Goal: Book appointment/travel/reservation

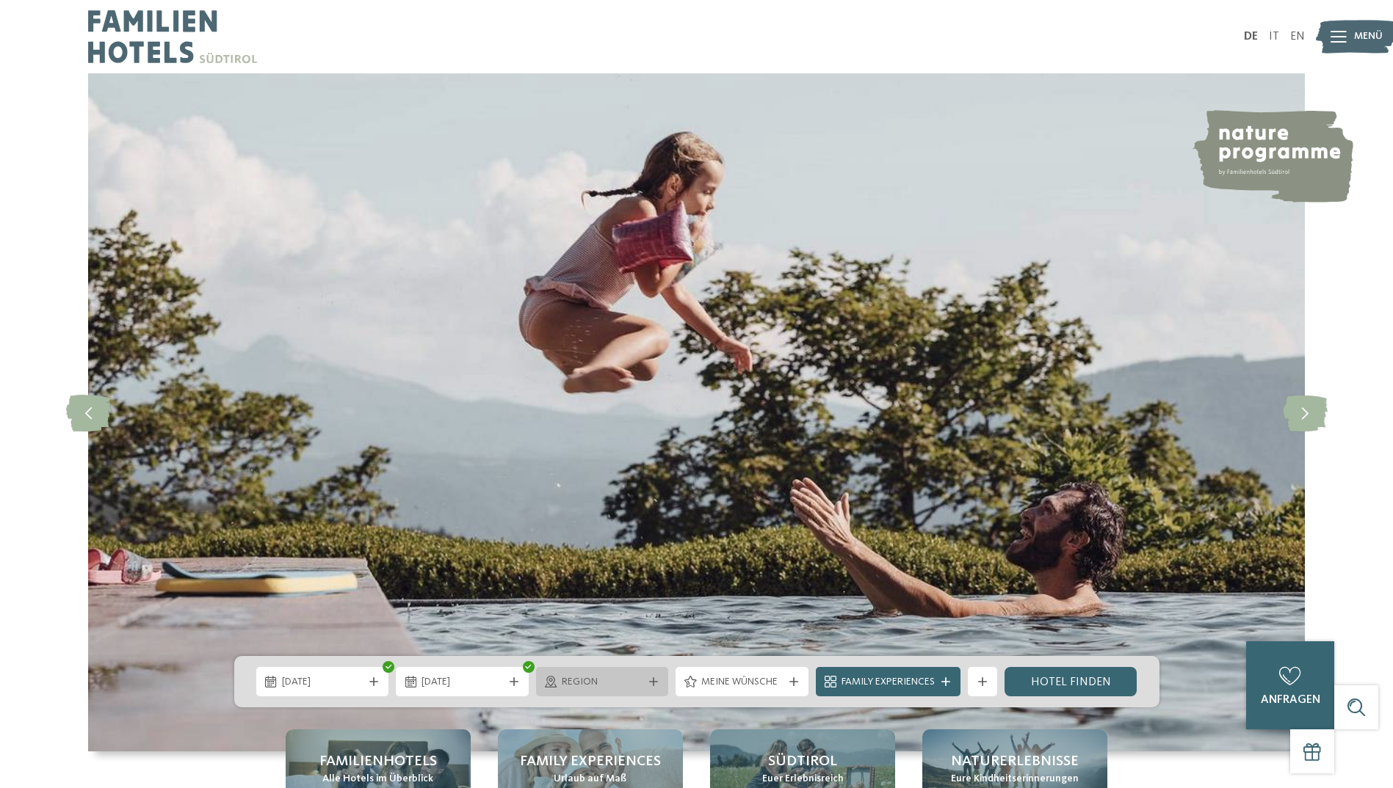
click at [643, 680] on div "Region" at bounding box center [602, 682] width 89 height 16
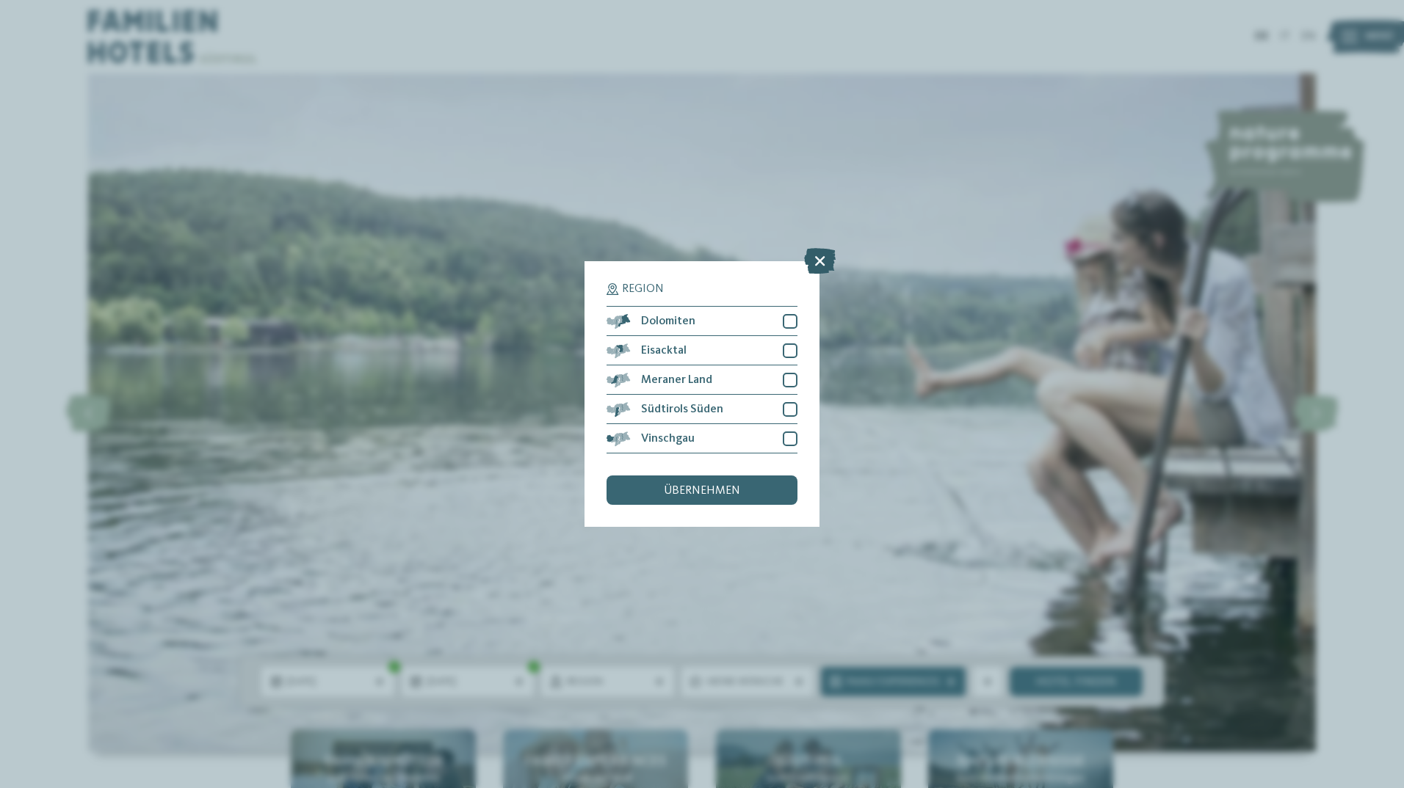
click at [816, 263] on icon at bounding box center [820, 261] width 32 height 26
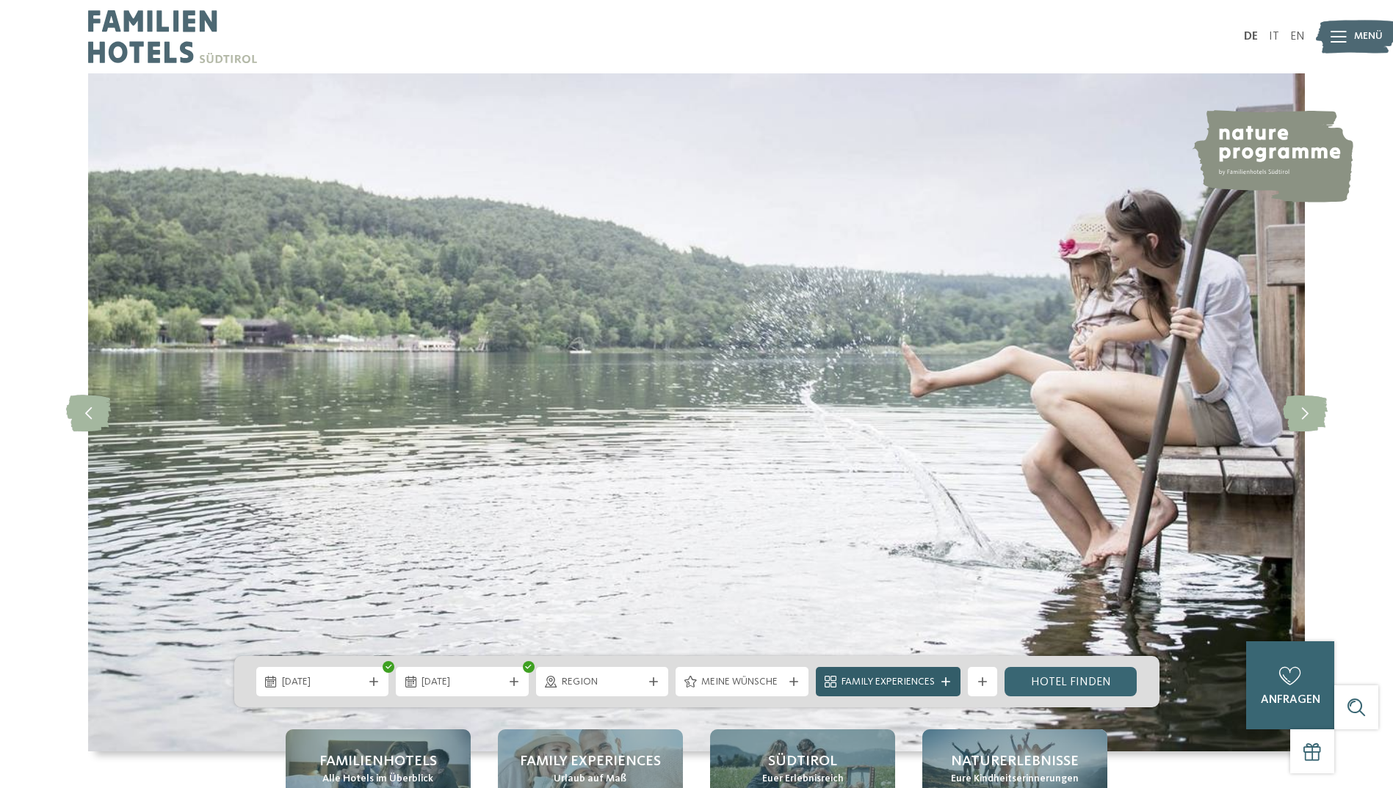
click at [944, 679] on icon at bounding box center [945, 682] width 9 height 9
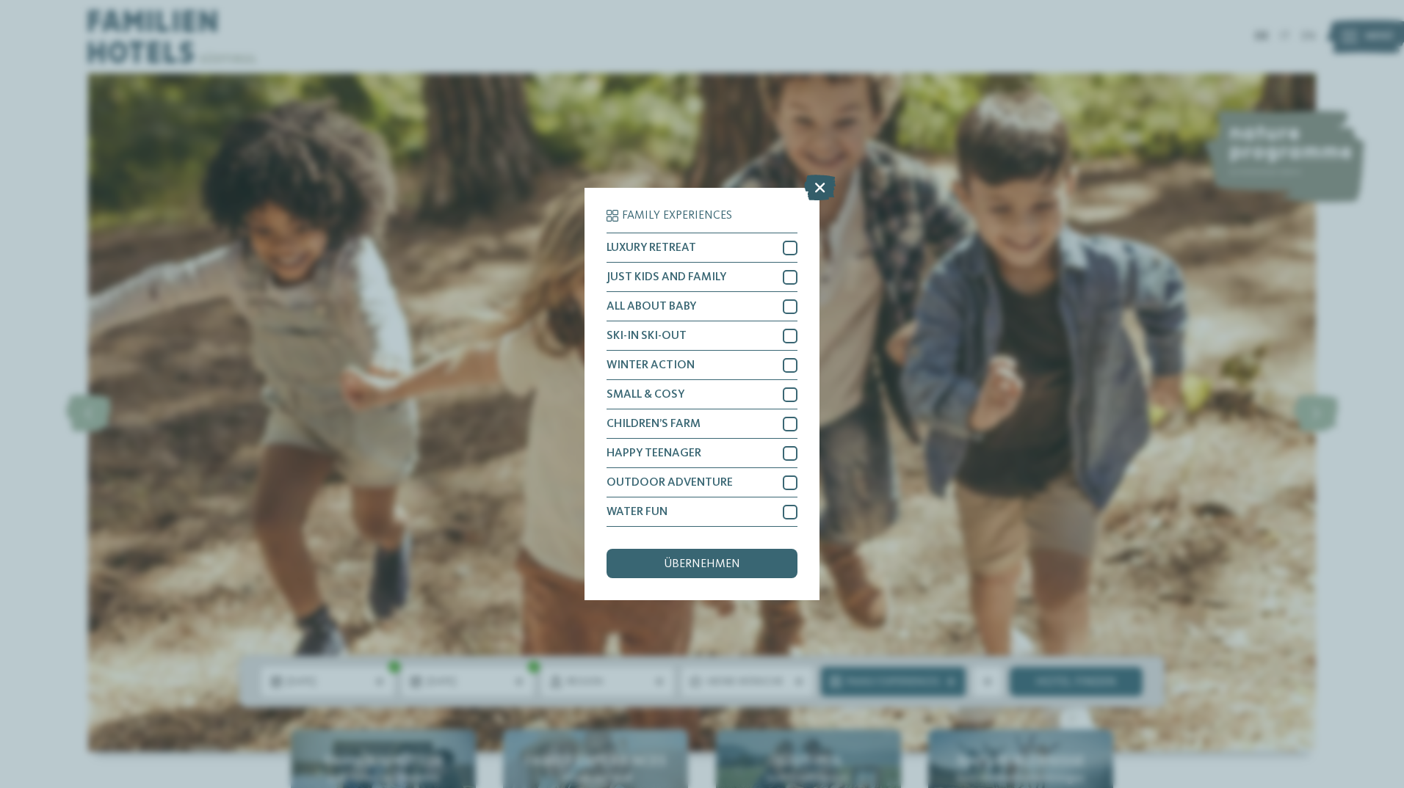
click at [819, 192] on icon at bounding box center [820, 188] width 32 height 26
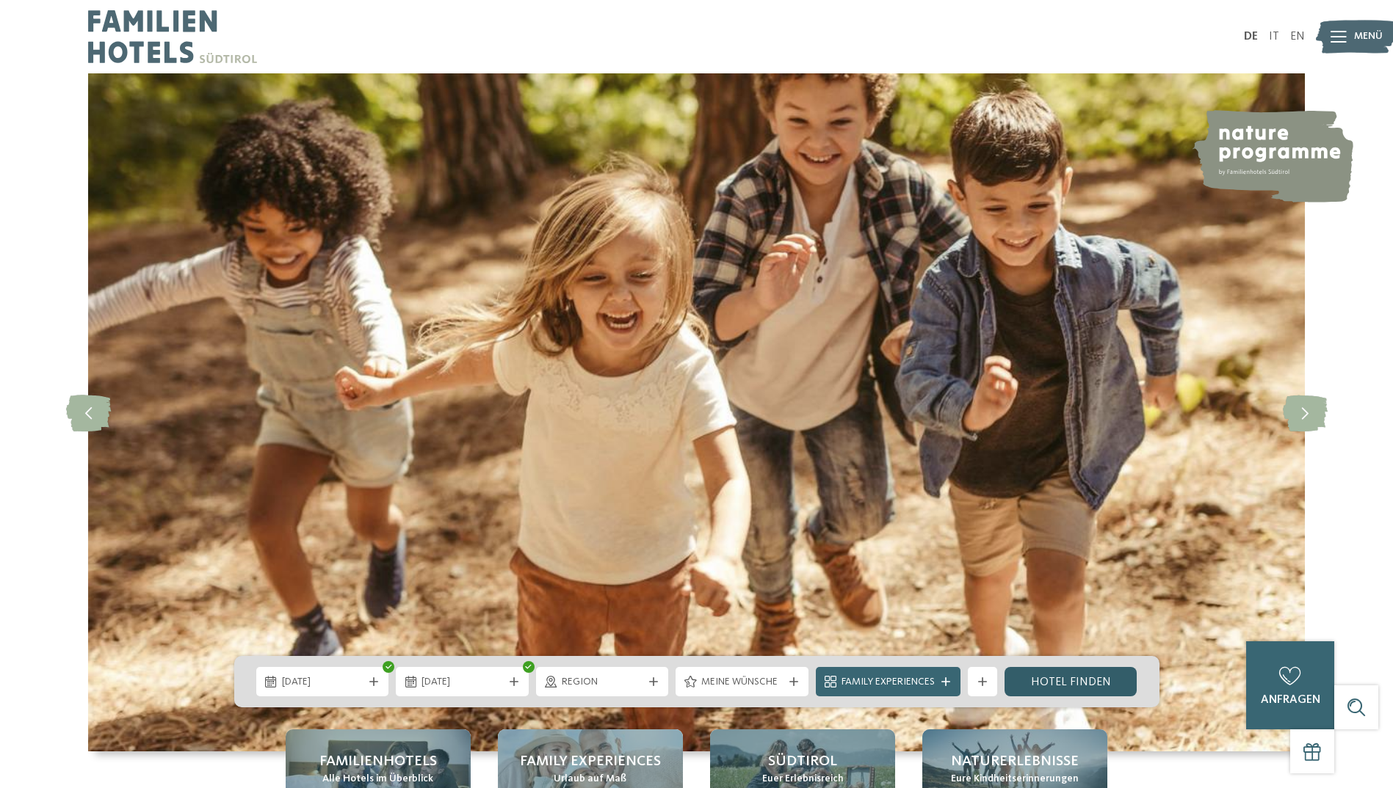
click at [1051, 689] on link "Hotel finden" at bounding box center [1070, 681] width 133 height 29
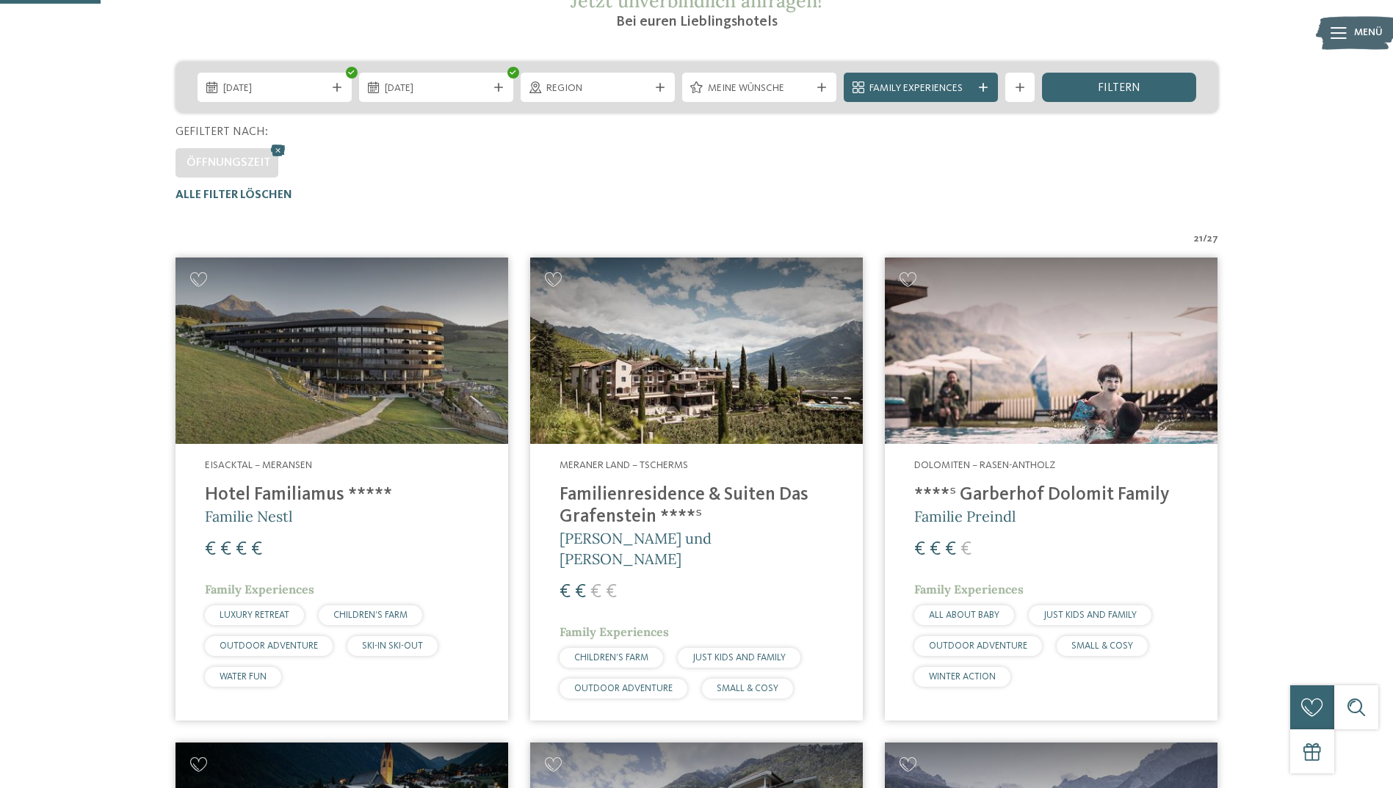
scroll to position [318, 0]
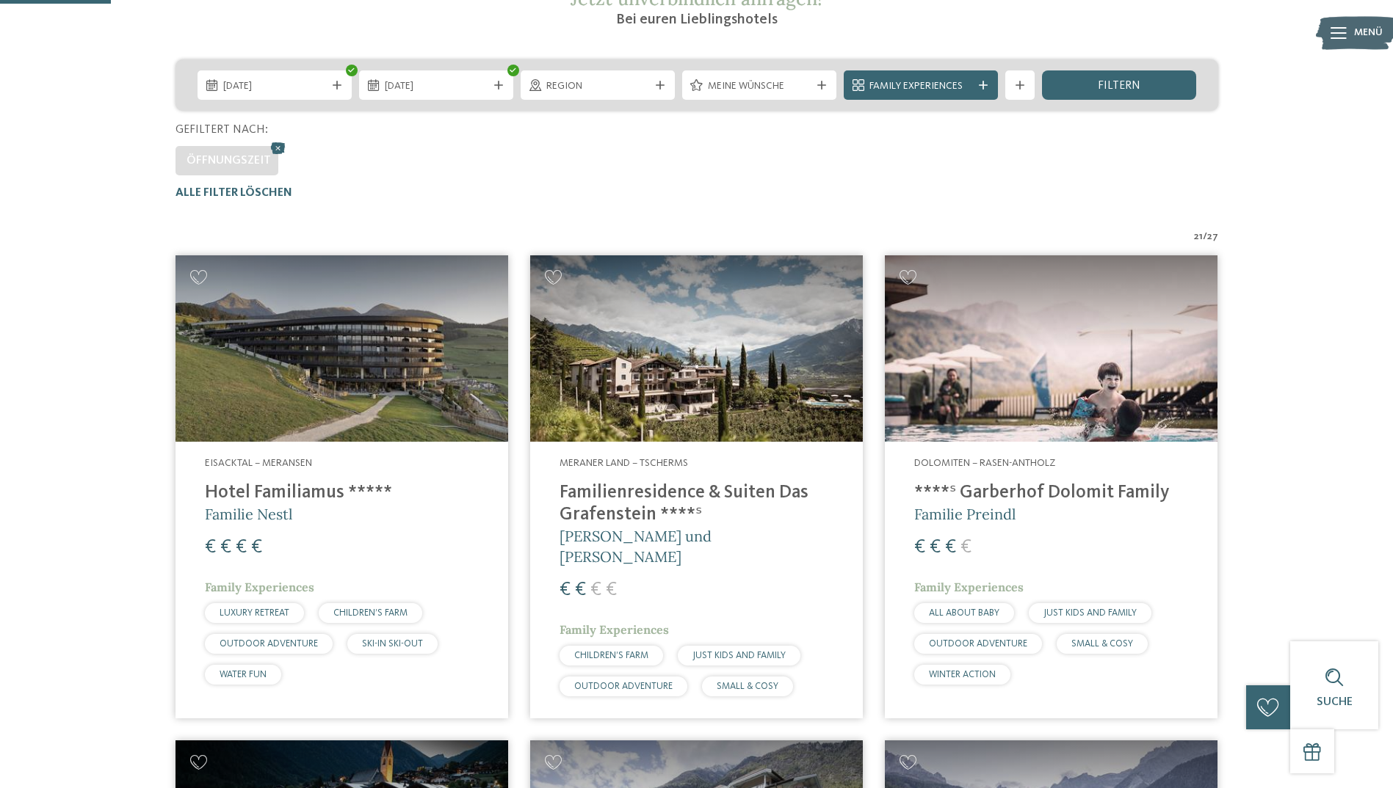
click at [275, 490] on h4 "Hotel Familiamus *****" at bounding box center [342, 493] width 274 height 22
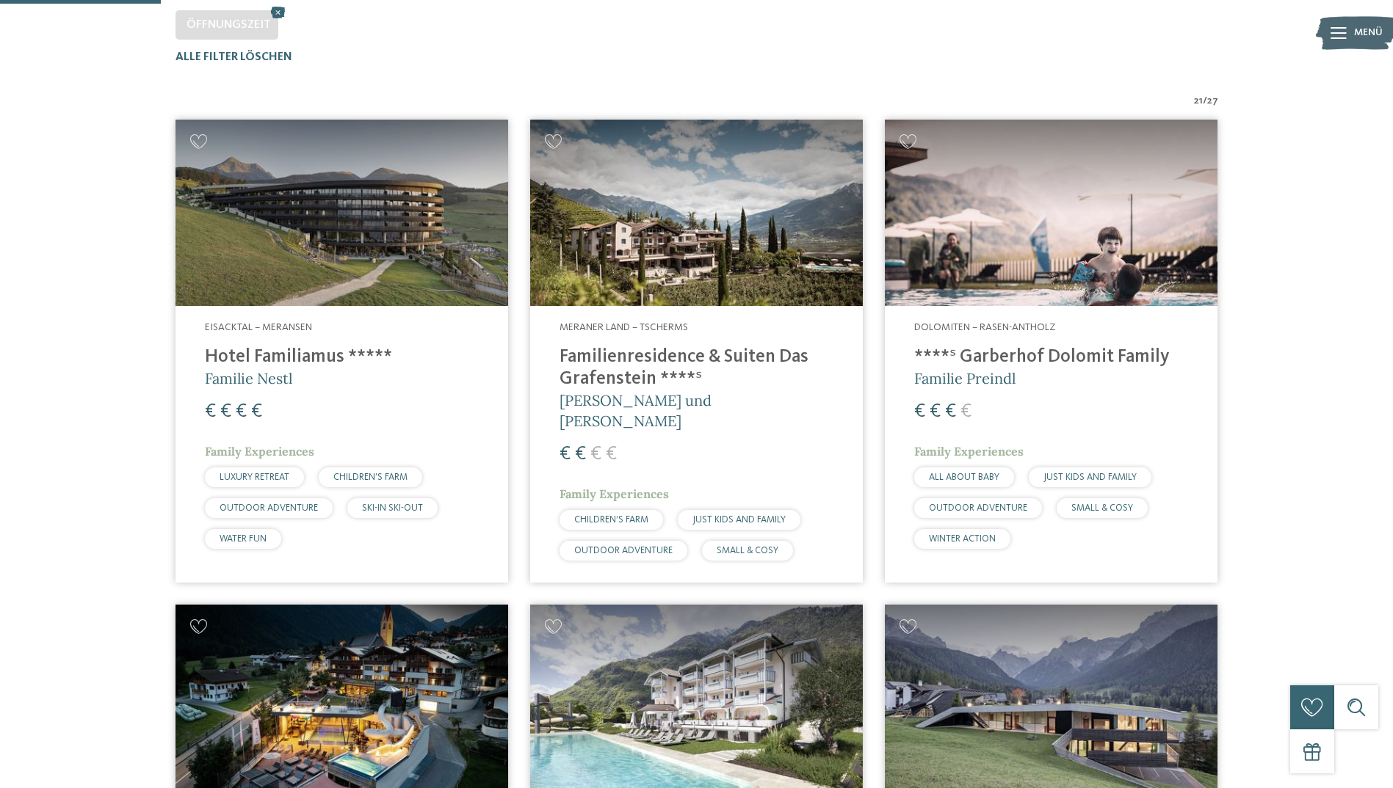
scroll to position [462, 0]
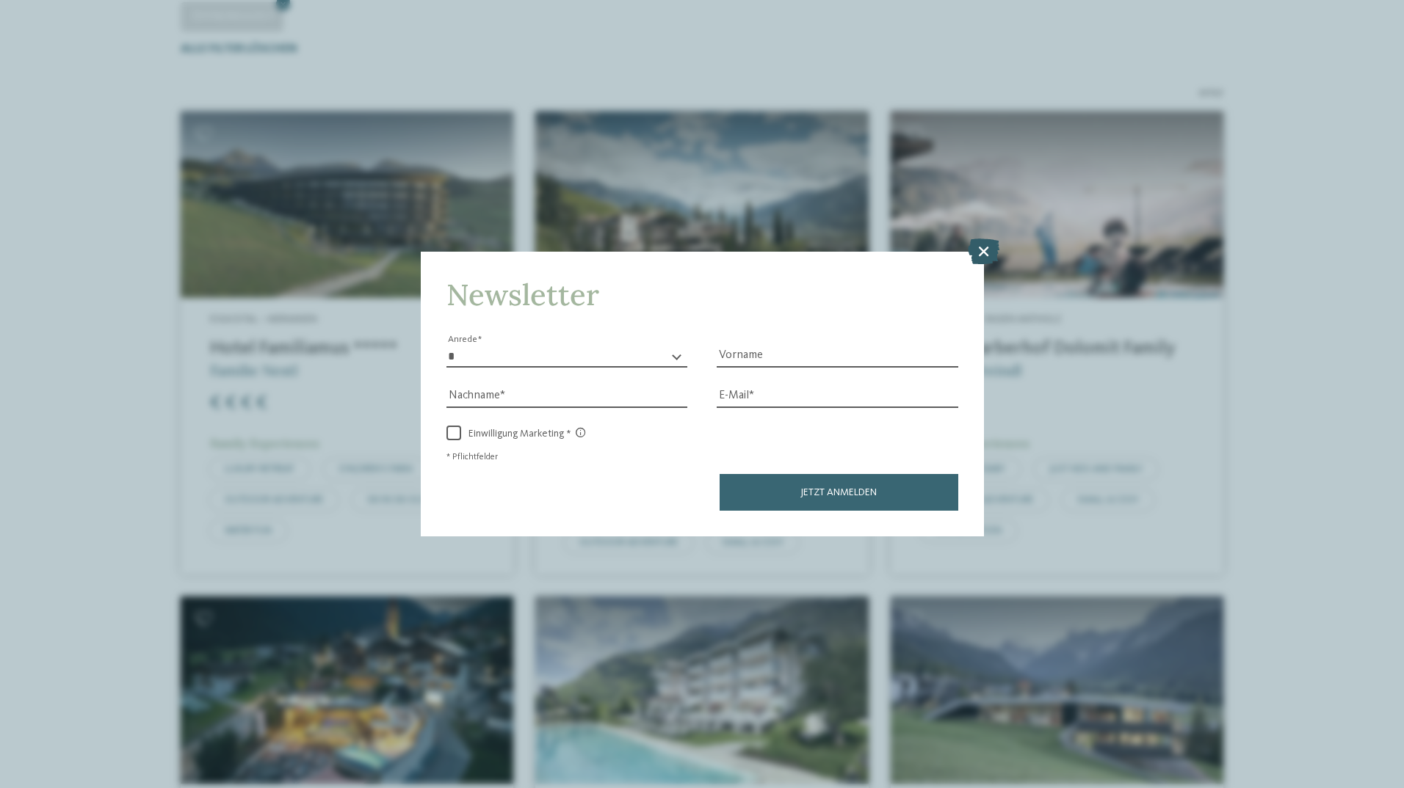
click at [984, 254] on icon at bounding box center [984, 251] width 32 height 26
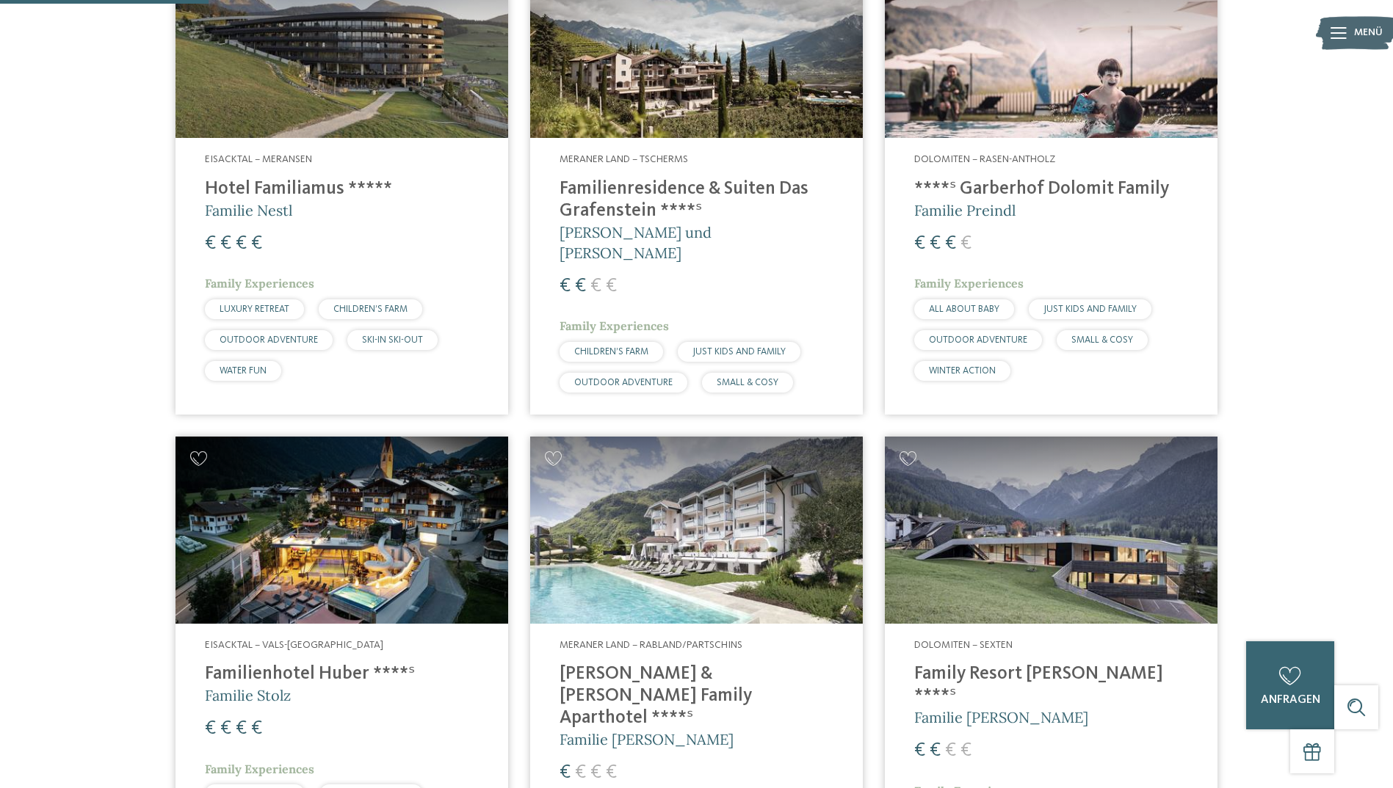
scroll to position [521, 0]
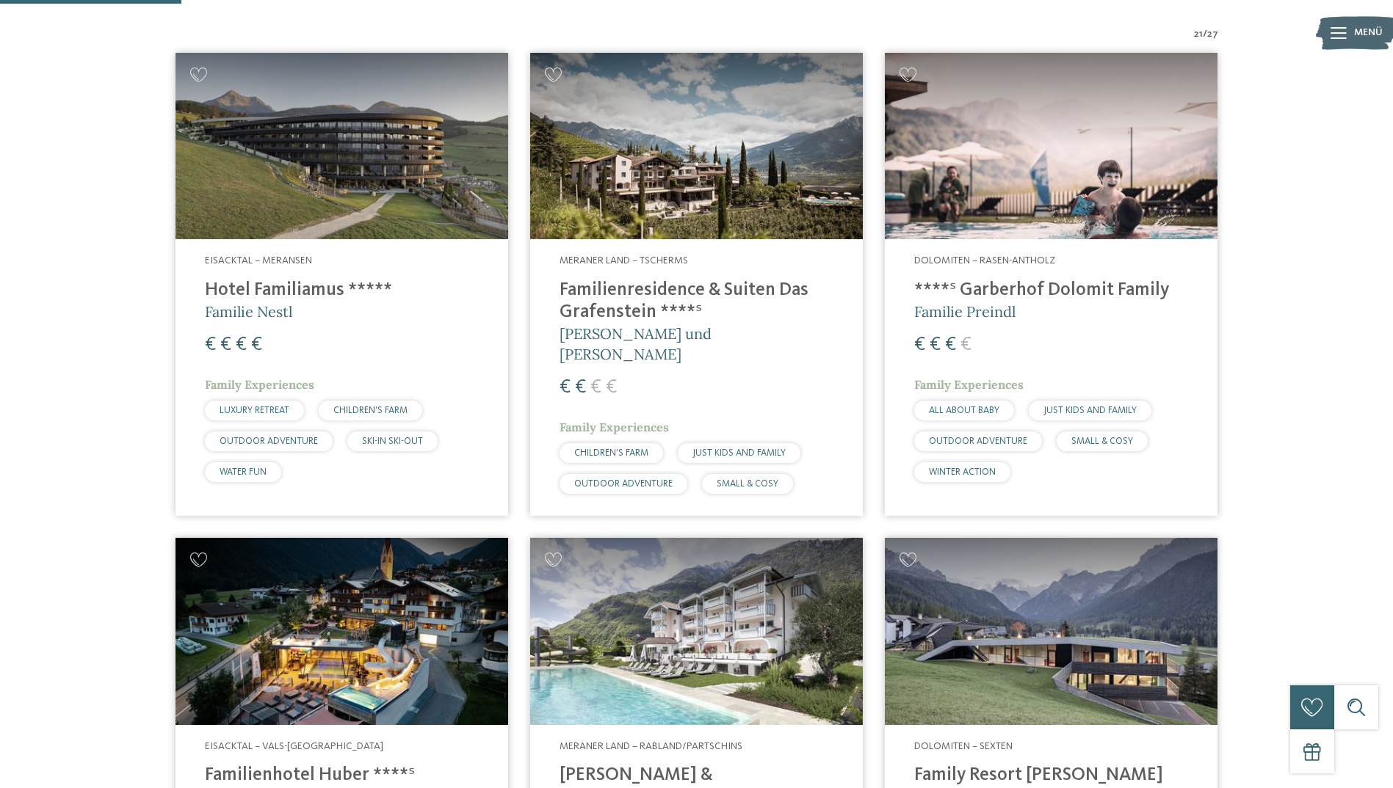
click at [623, 296] on h4 "Familienresidence & Suiten Das Grafenstein ****ˢ" at bounding box center [696, 302] width 274 height 44
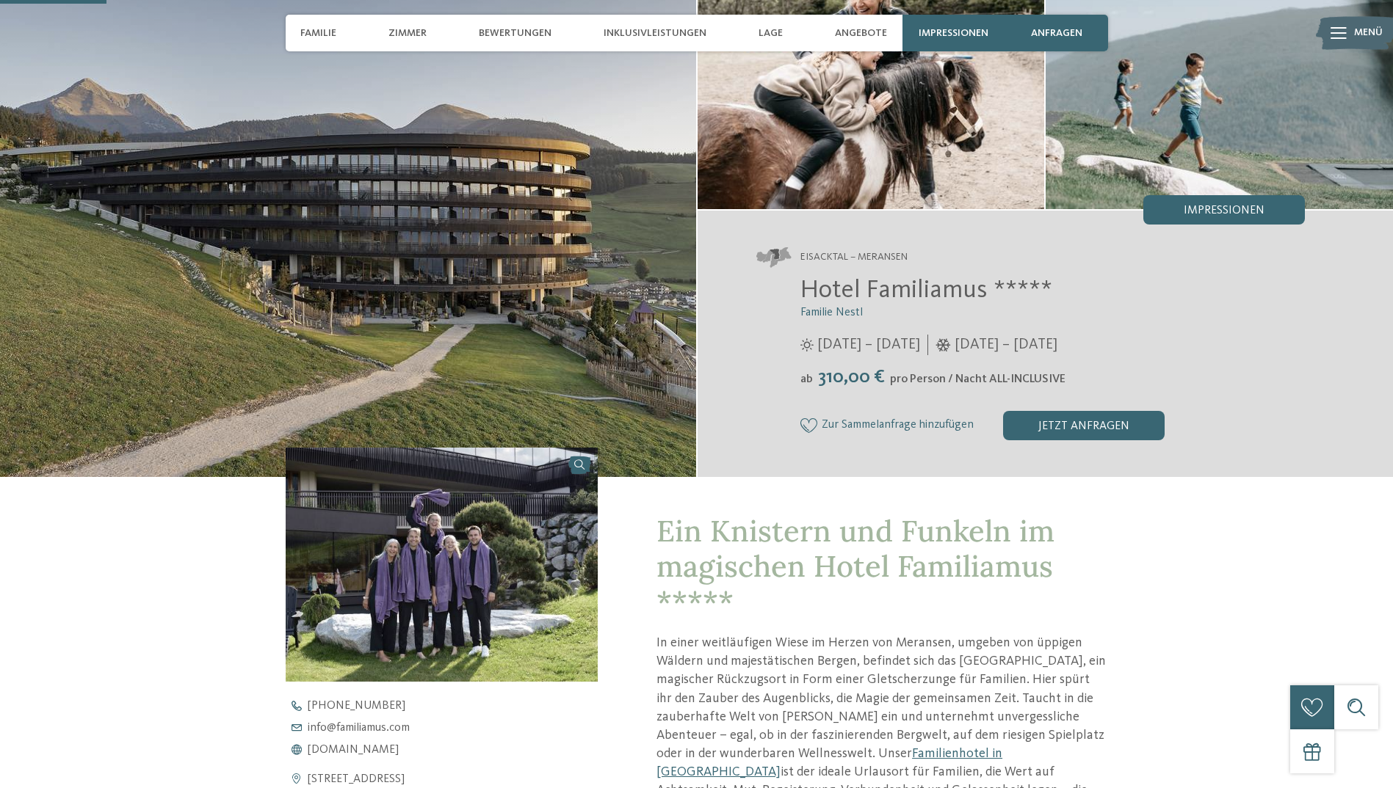
scroll to position [124, 0]
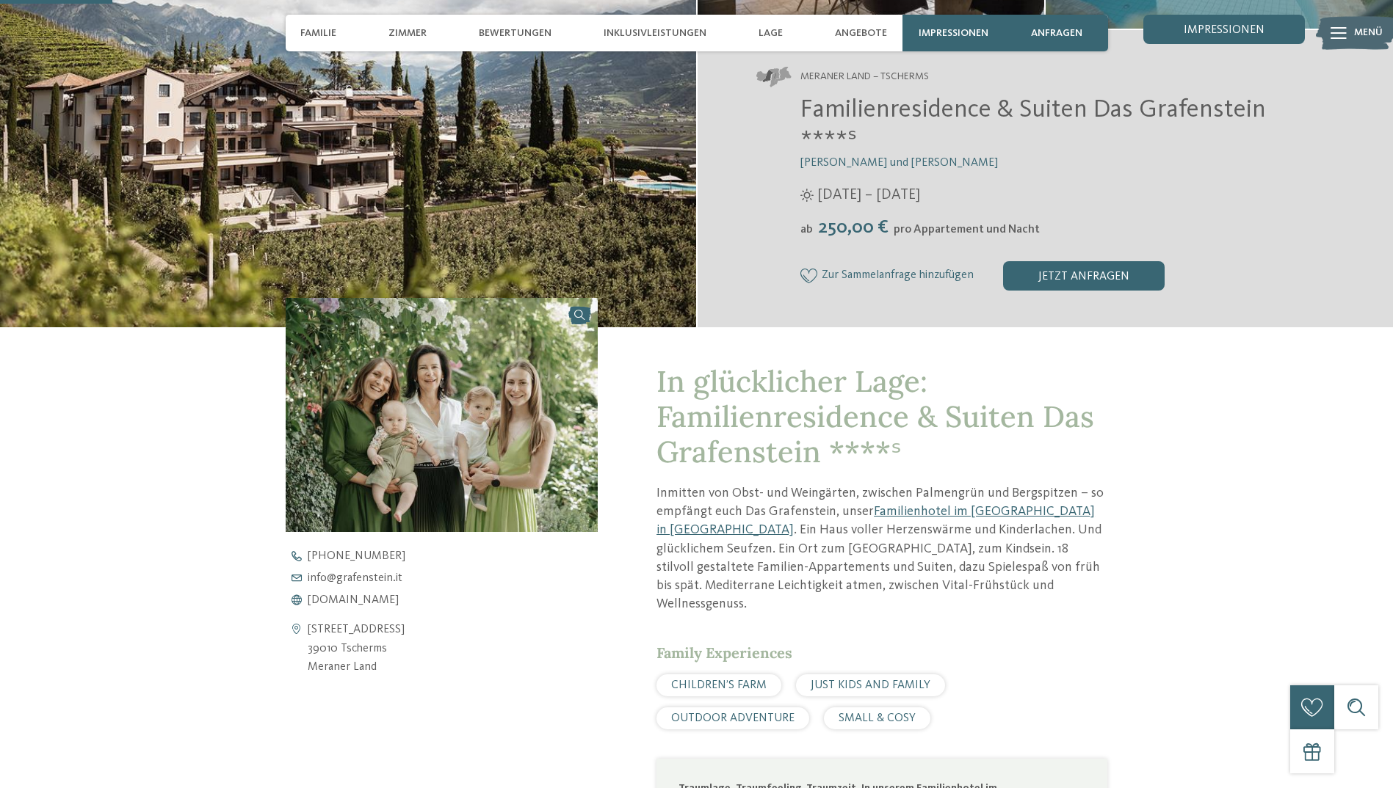
scroll to position [398, 0]
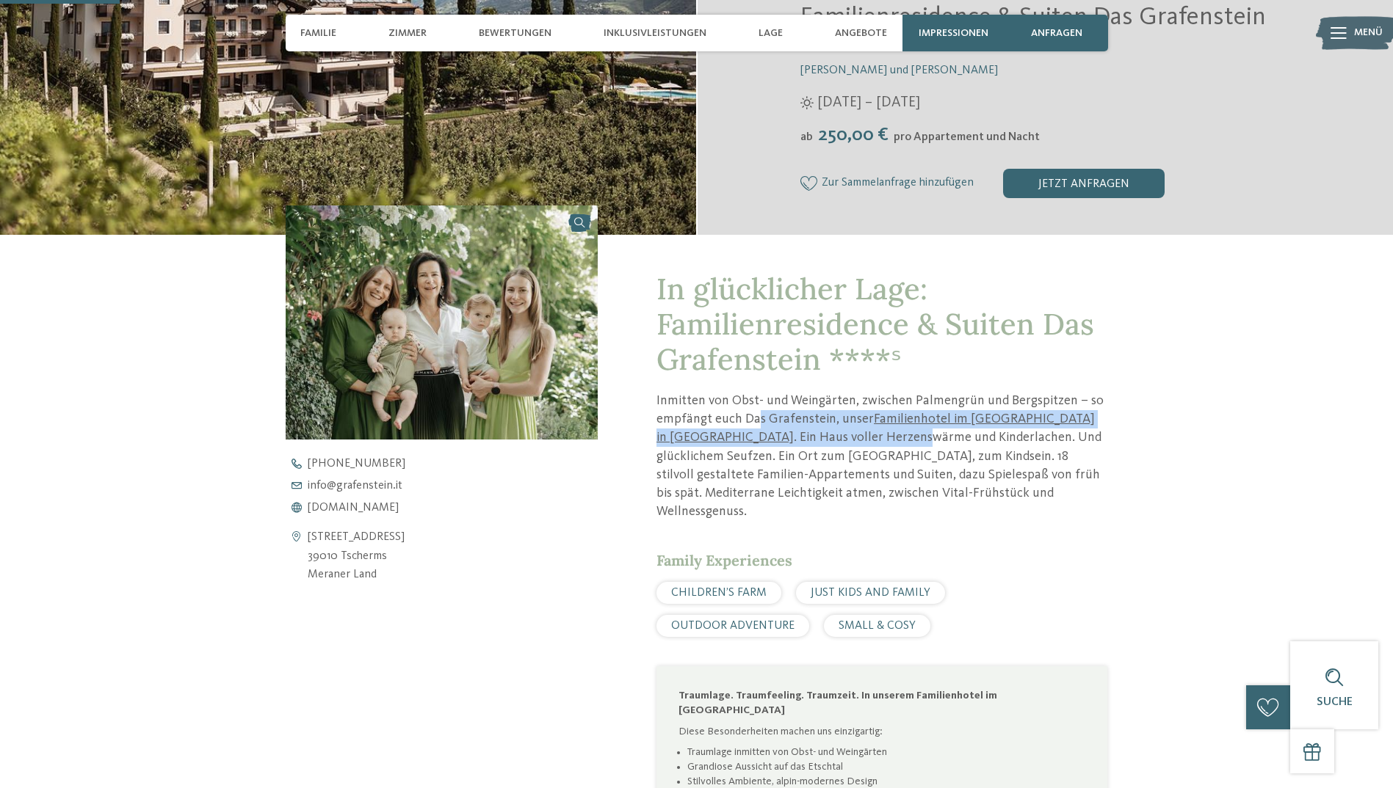
drag, startPoint x: 755, startPoint y: 417, endPoint x: 844, endPoint y: 440, distance: 92.4
click at [844, 440] on p "Inmitten von Obst- und Weingärten, zwischen Palmengrün und Bergspitzen – so emp…" at bounding box center [881, 456] width 451 height 129
drag, startPoint x: 844, startPoint y: 440, endPoint x: 836, endPoint y: 446, distance: 10.4
click at [836, 446] on p "Inmitten von Obst- und Weingärten, zwischen Palmengrün und Bergspitzen – so emp…" at bounding box center [881, 456] width 451 height 129
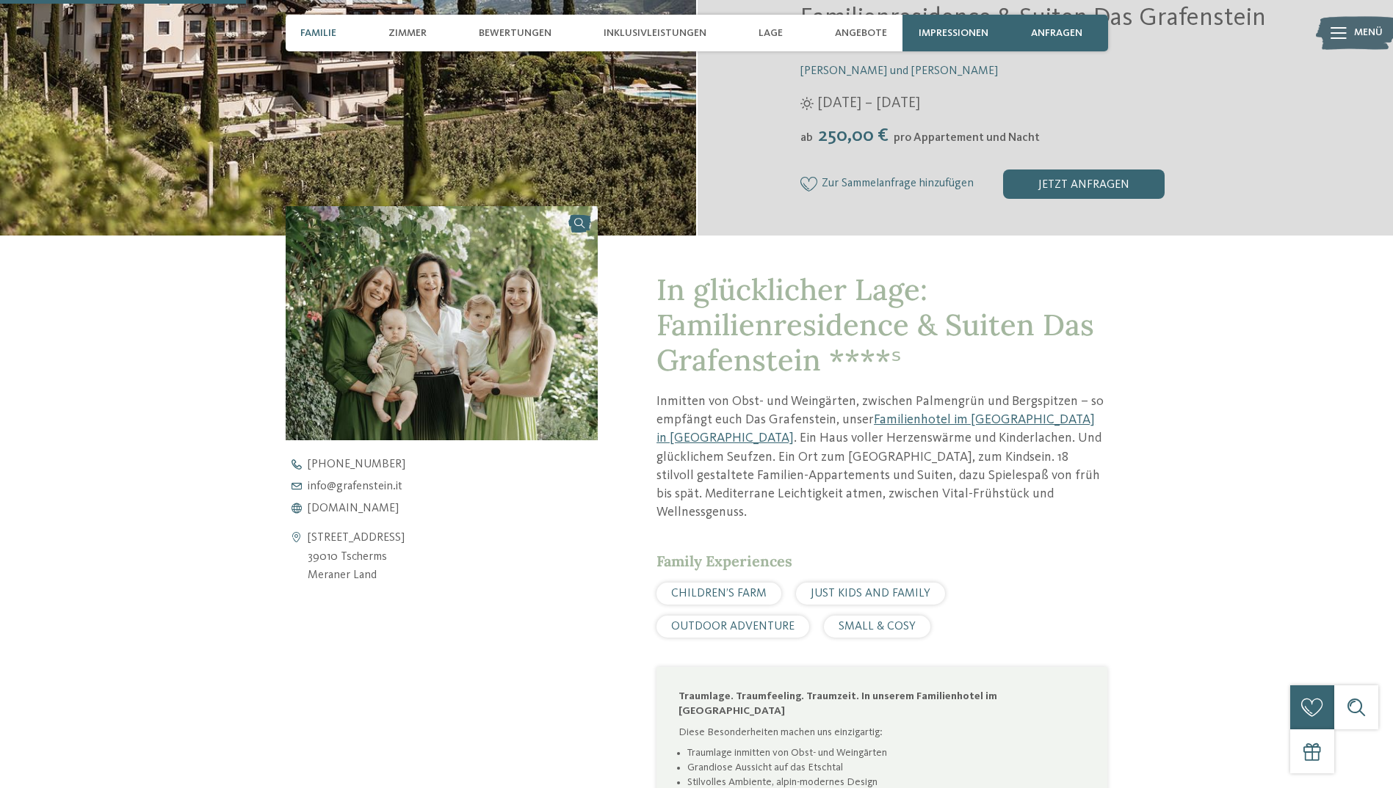
scroll to position [0, 0]
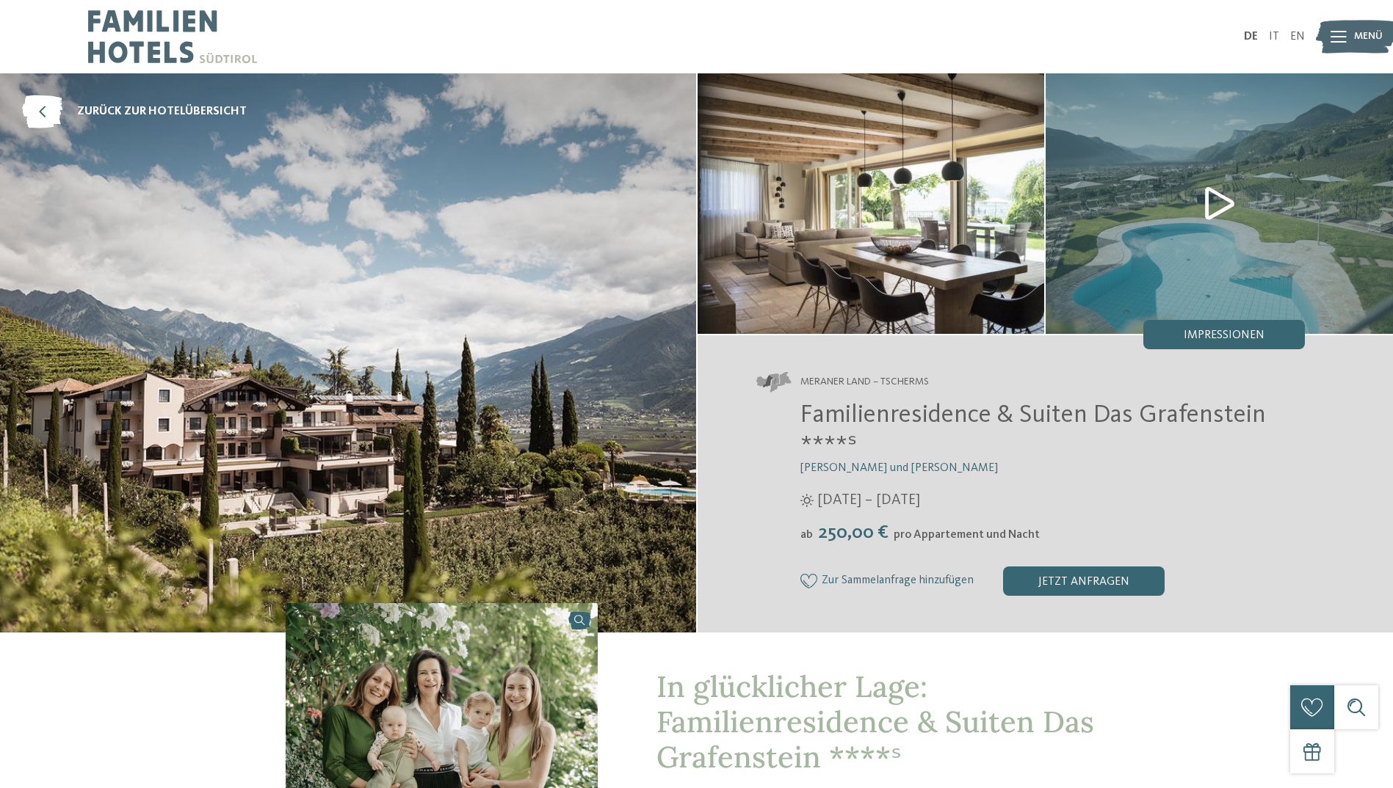
click at [1119, 424] on span "Familienresidence & Suiten Das Grafenstein ****ˢ" at bounding box center [1032, 430] width 465 height 57
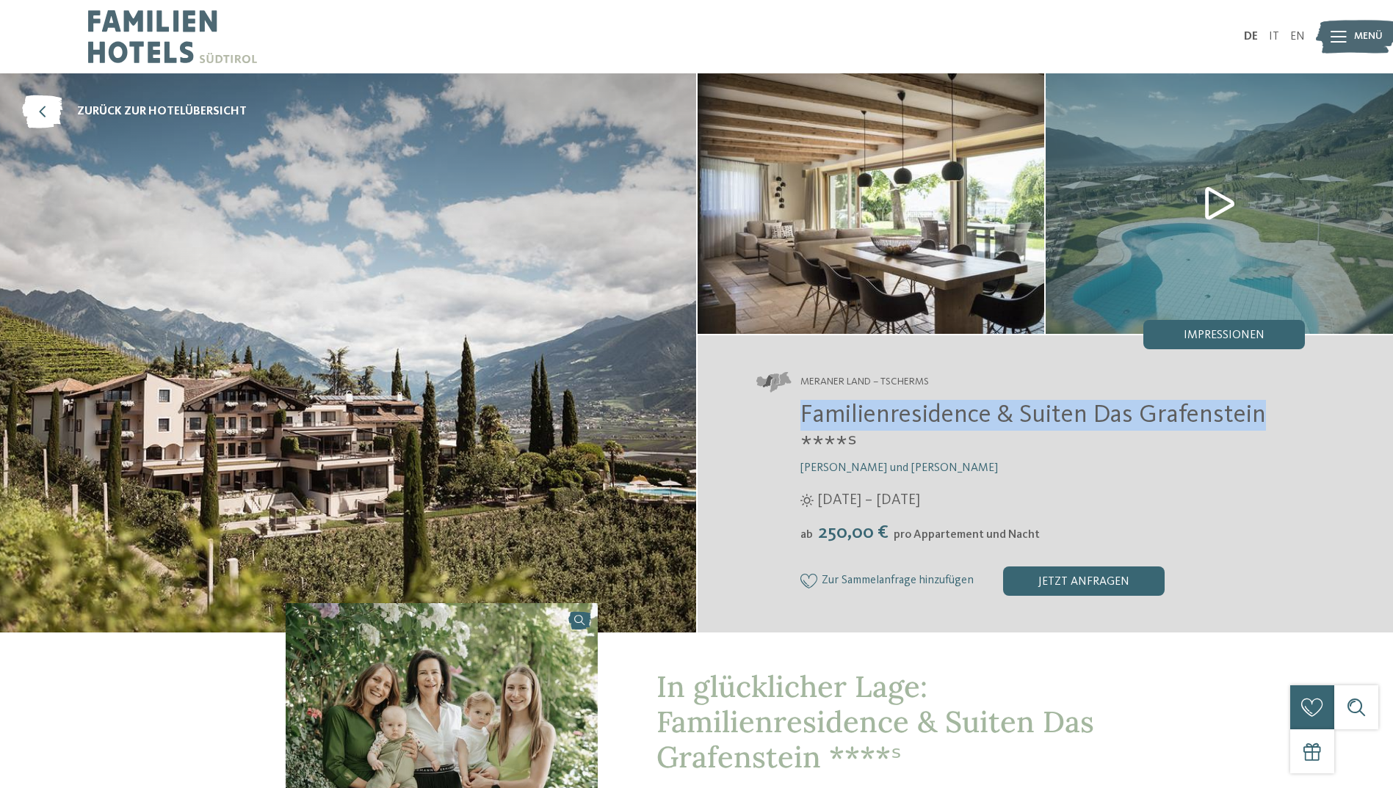
drag, startPoint x: 1259, startPoint y: 414, endPoint x: 797, endPoint y: 410, distance: 461.8
click at [797, 410] on div "Familienresidence & Suiten Das Grafenstein ****ˢ Alexandra, Charlotte und Isabe…" at bounding box center [1030, 498] width 549 height 196
copy span "Familienresidence & Suiten Das Grafenstein"
